Goal: Obtain resource: Download file/media

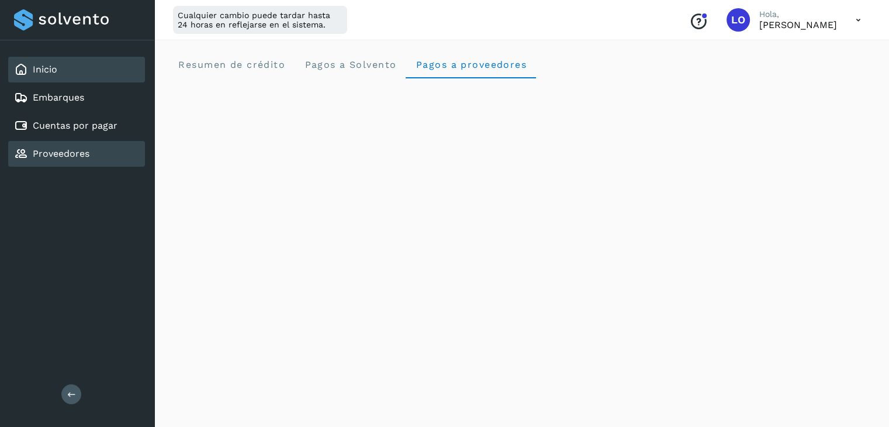
click at [70, 158] on div "Proveedores" at bounding box center [51, 154] width 75 height 14
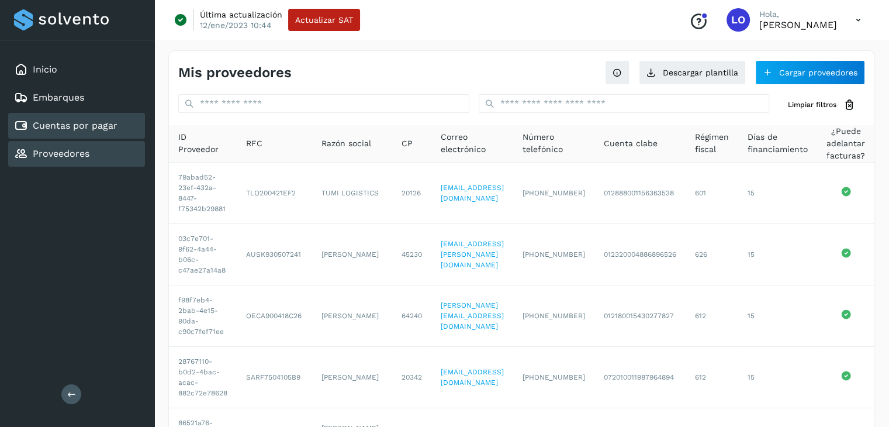
click at [89, 135] on div "Cuentas por pagar" at bounding box center [76, 126] width 137 height 26
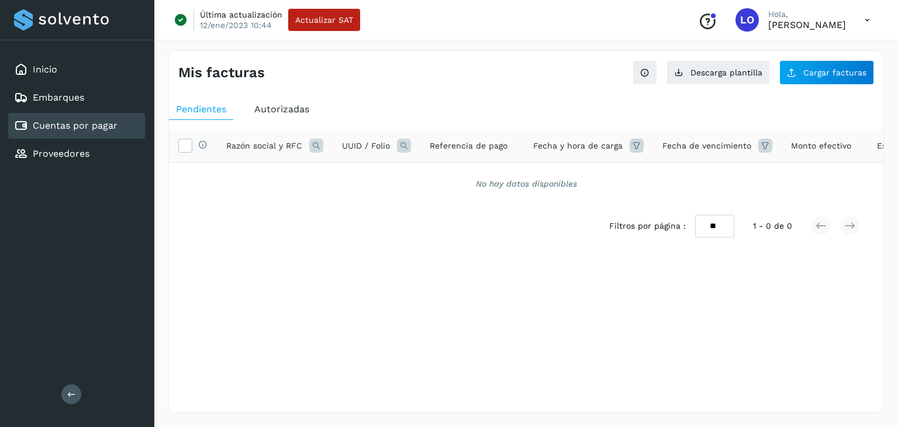
click at [285, 110] on span "Autorizadas" at bounding box center [281, 109] width 55 height 11
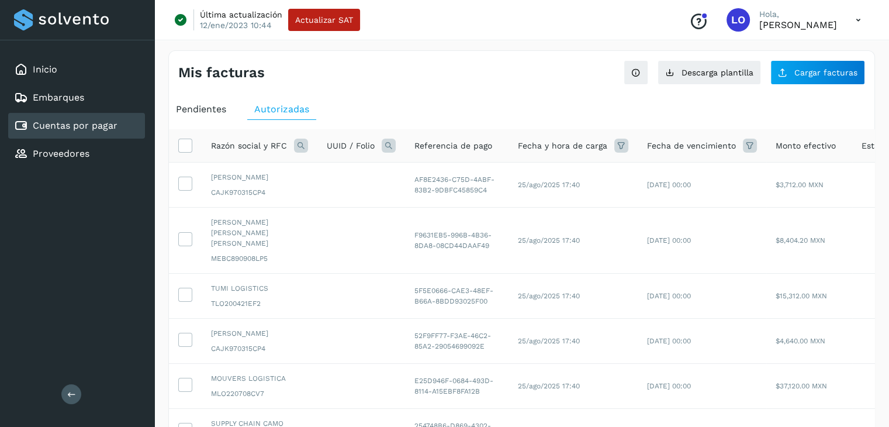
click at [302, 149] on icon at bounding box center [301, 146] width 14 height 14
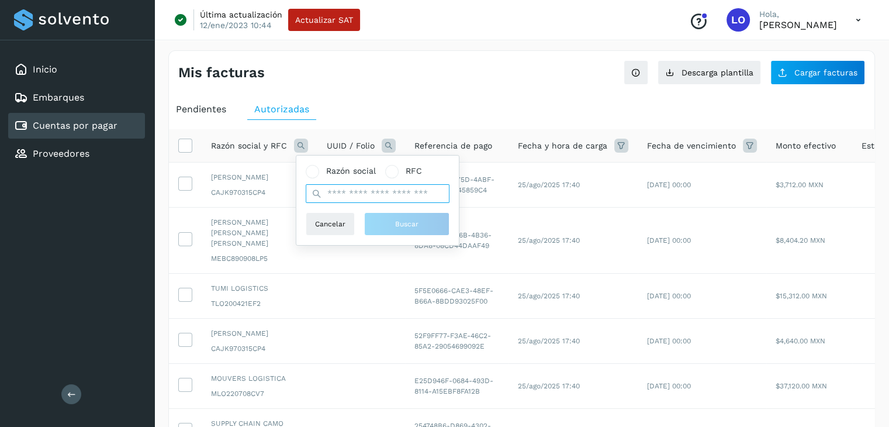
click at [337, 196] on input "text" at bounding box center [378, 193] width 144 height 19
type input "*******"
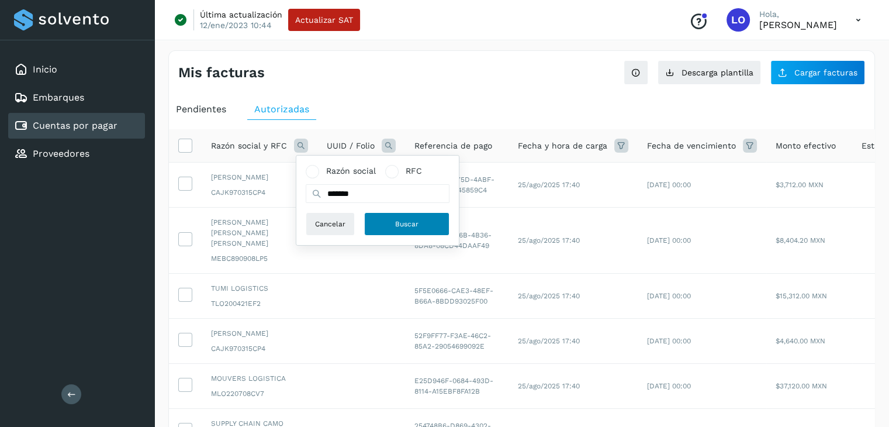
click at [406, 230] on button "Buscar" at bounding box center [406, 223] width 85 height 23
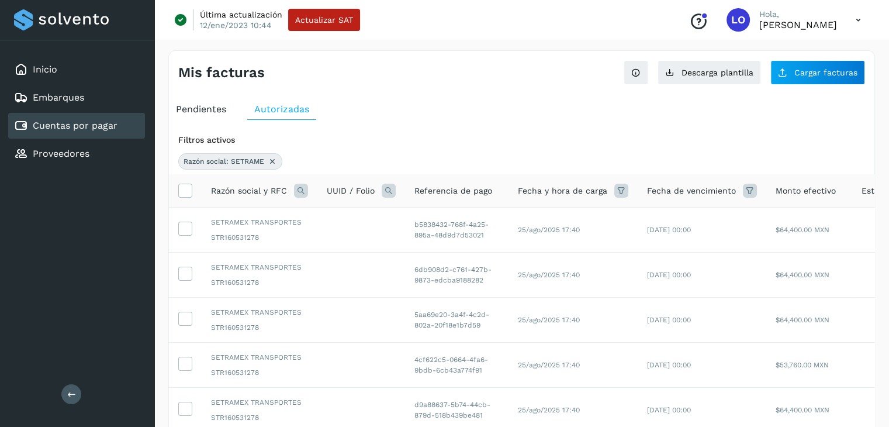
click at [618, 194] on icon at bounding box center [622, 191] width 14 height 14
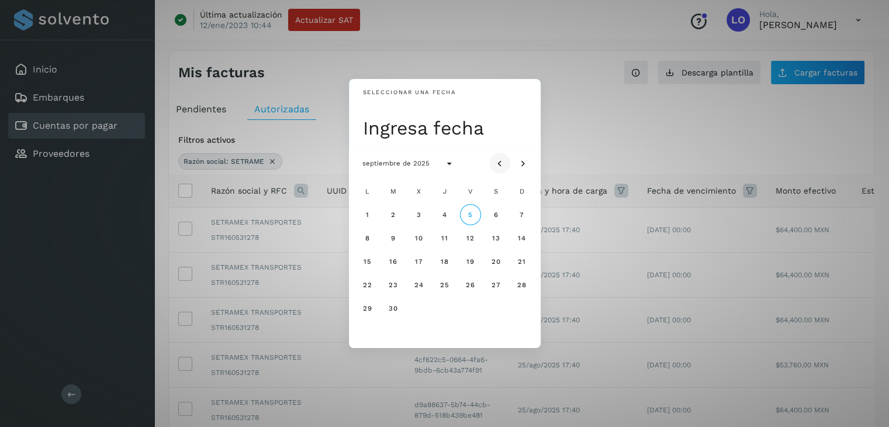
click at [495, 165] on icon "Mes anterior" at bounding box center [500, 164] width 12 height 12
click at [396, 261] on span "12" at bounding box center [393, 261] width 9 height 8
click at [398, 267] on button "12" at bounding box center [393, 261] width 21 height 21
click at [584, 127] on div "Seleccionar una fecha Ingresa fecha agosto de 2025 L M X J V S D 1 2 3 4 5 6 7 …" at bounding box center [444, 213] width 889 height 427
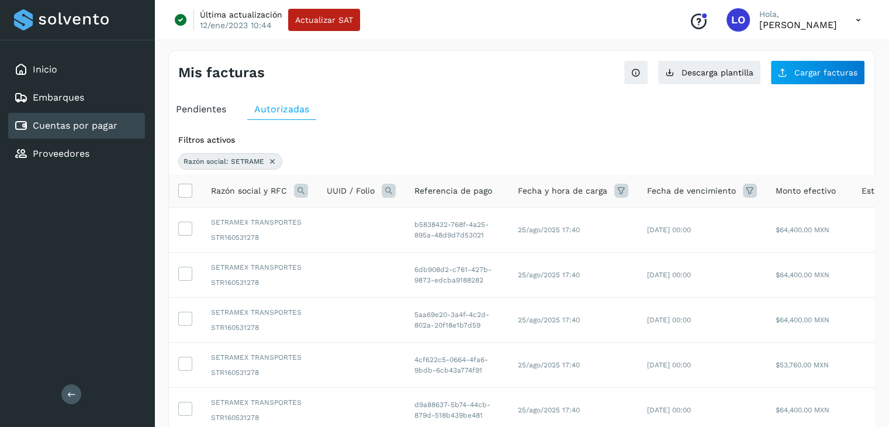
click at [615, 188] on icon at bounding box center [622, 191] width 14 height 14
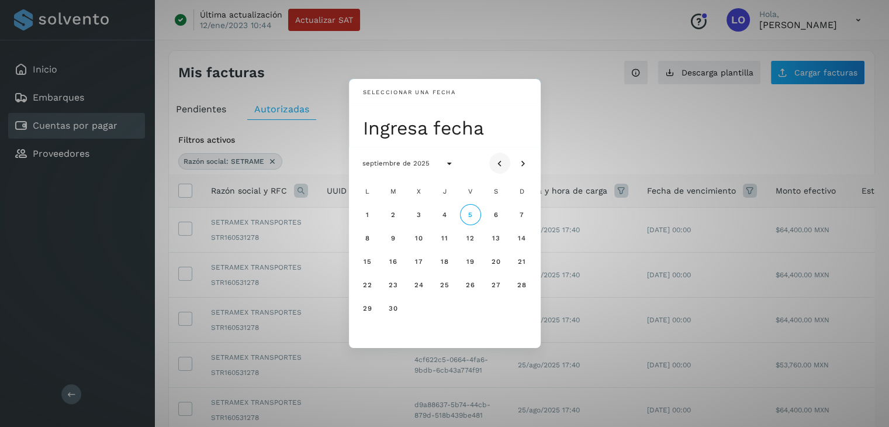
click at [501, 169] on button "Mes anterior" at bounding box center [499, 163] width 21 height 21
click at [401, 261] on button "12" at bounding box center [393, 261] width 21 height 21
click at [421, 263] on span "13" at bounding box center [419, 261] width 9 height 8
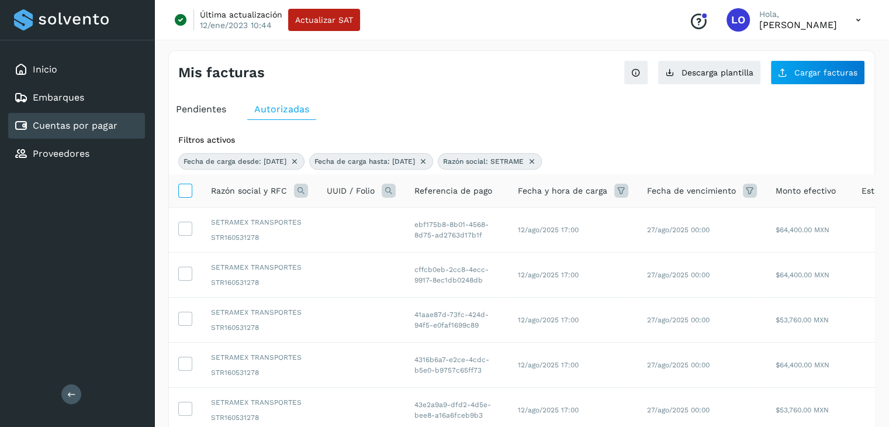
click at [188, 187] on icon at bounding box center [185, 190] width 12 height 12
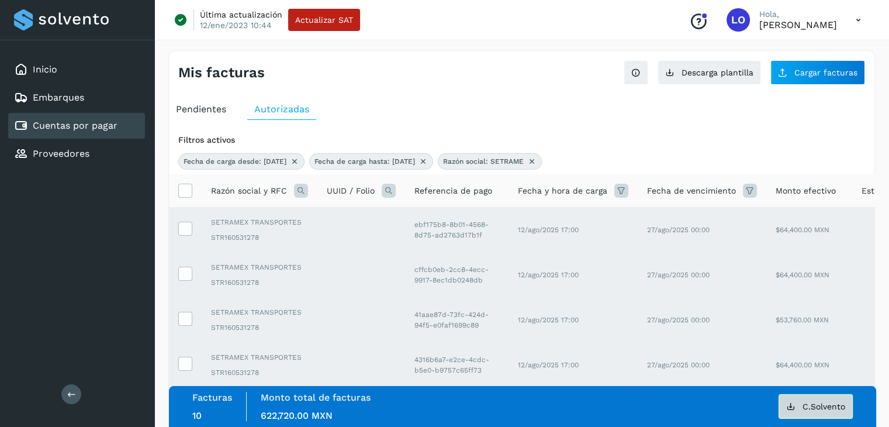
click at [816, 402] on span "C.Solvento" at bounding box center [824, 406] width 43 height 8
